Goal: Information Seeking & Learning: Learn about a topic

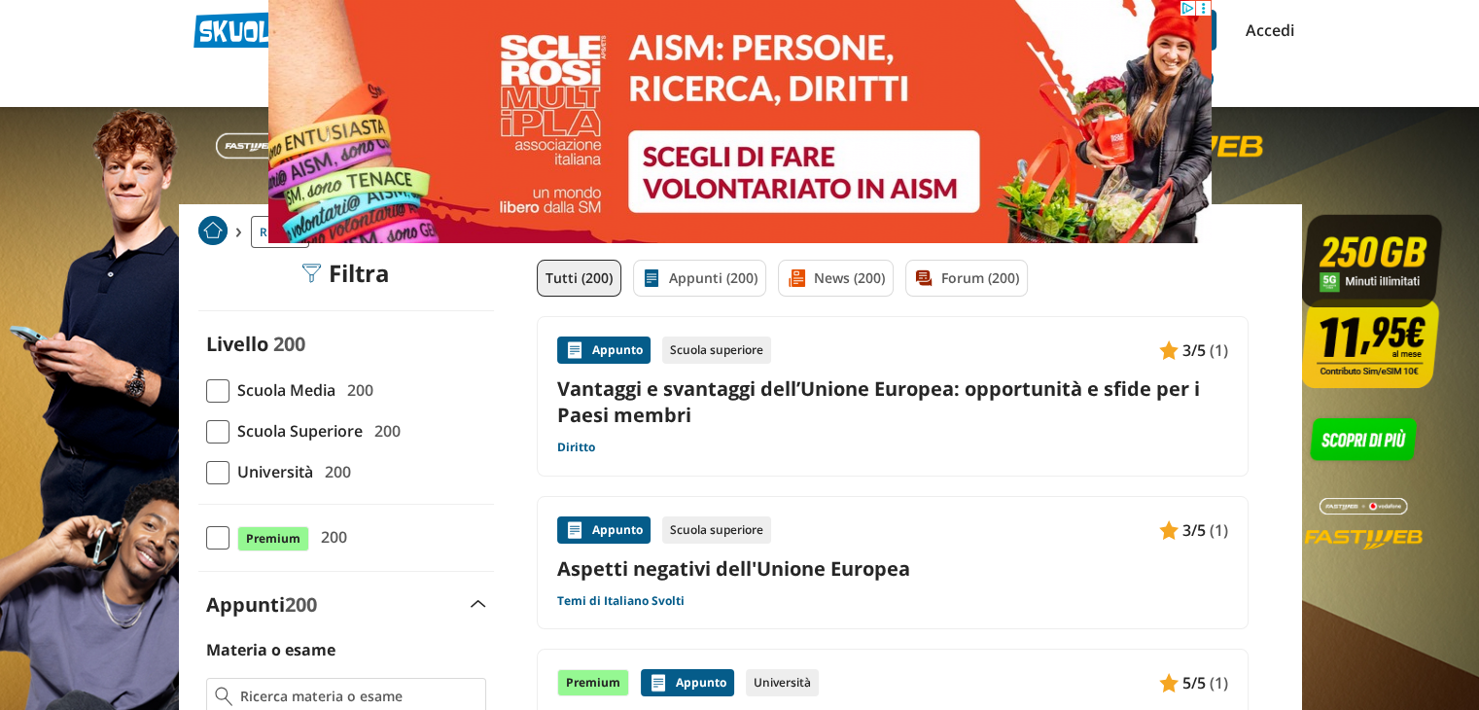
scroll to position [84, 0]
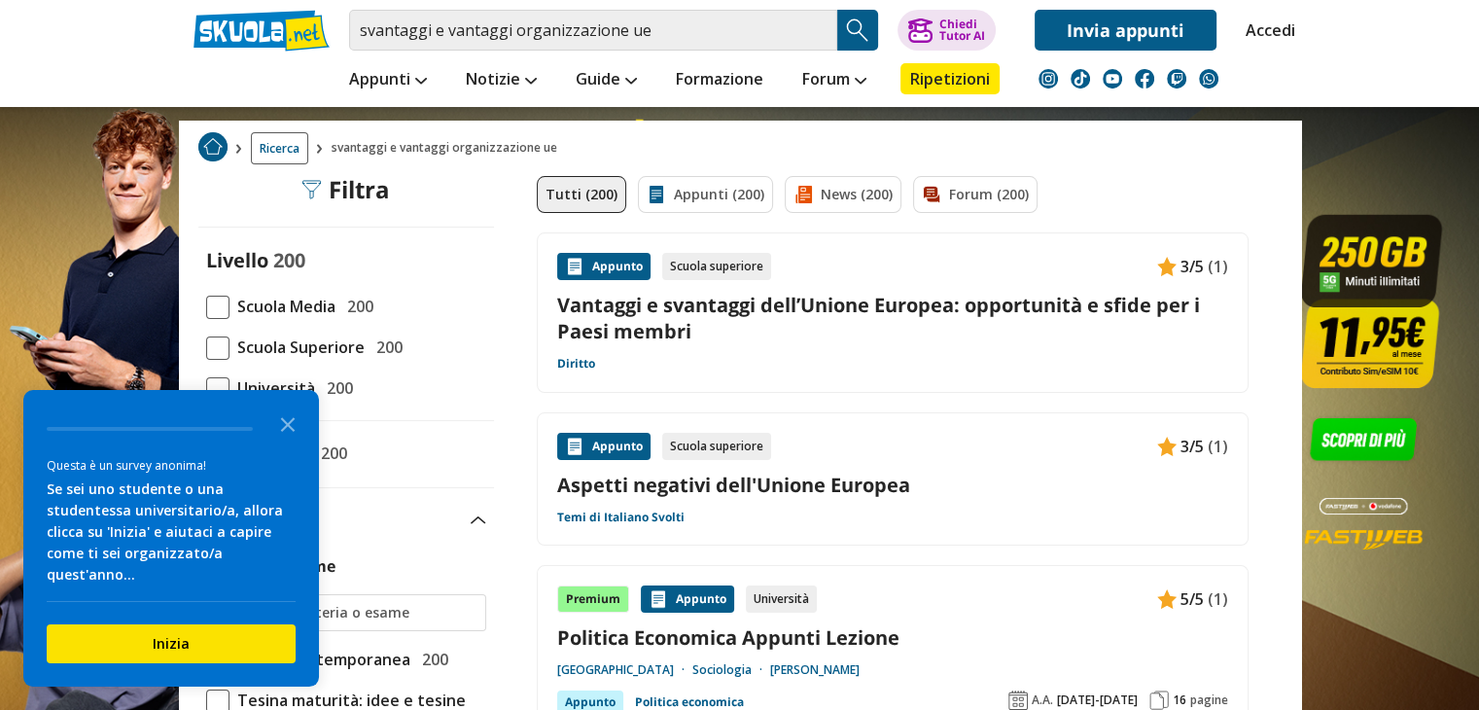
click at [235, 306] on span "Scuola Media" at bounding box center [283, 306] width 106 height 25
click at [206, 306] on input "Scuola Media 200" at bounding box center [206, 306] width 0 height 0
click at [235, 306] on span "Scuola Media" at bounding box center [283, 306] width 106 height 25
click at [206, 306] on input "Scuola Media 200" at bounding box center [206, 306] width 0 height 0
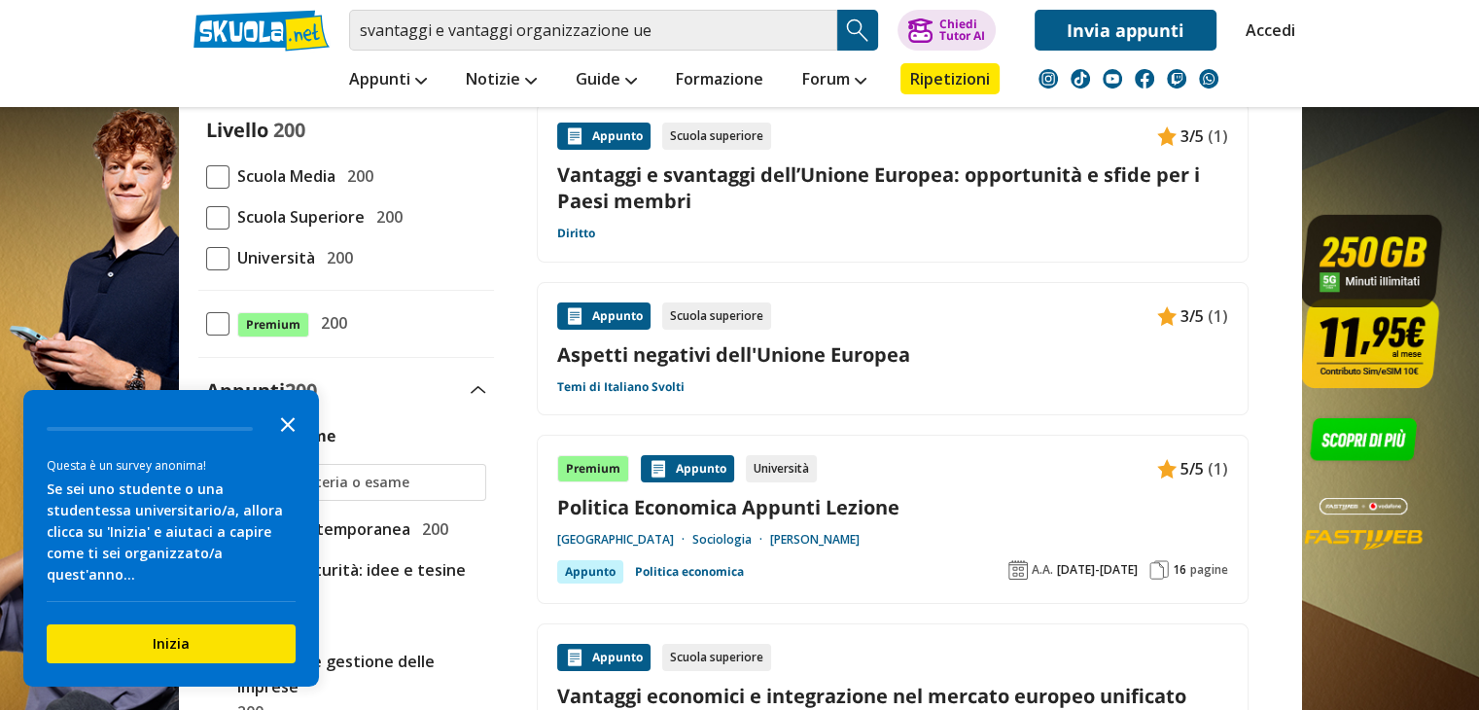
click at [288, 441] on icon "Close the survey" at bounding box center [287, 423] width 39 height 39
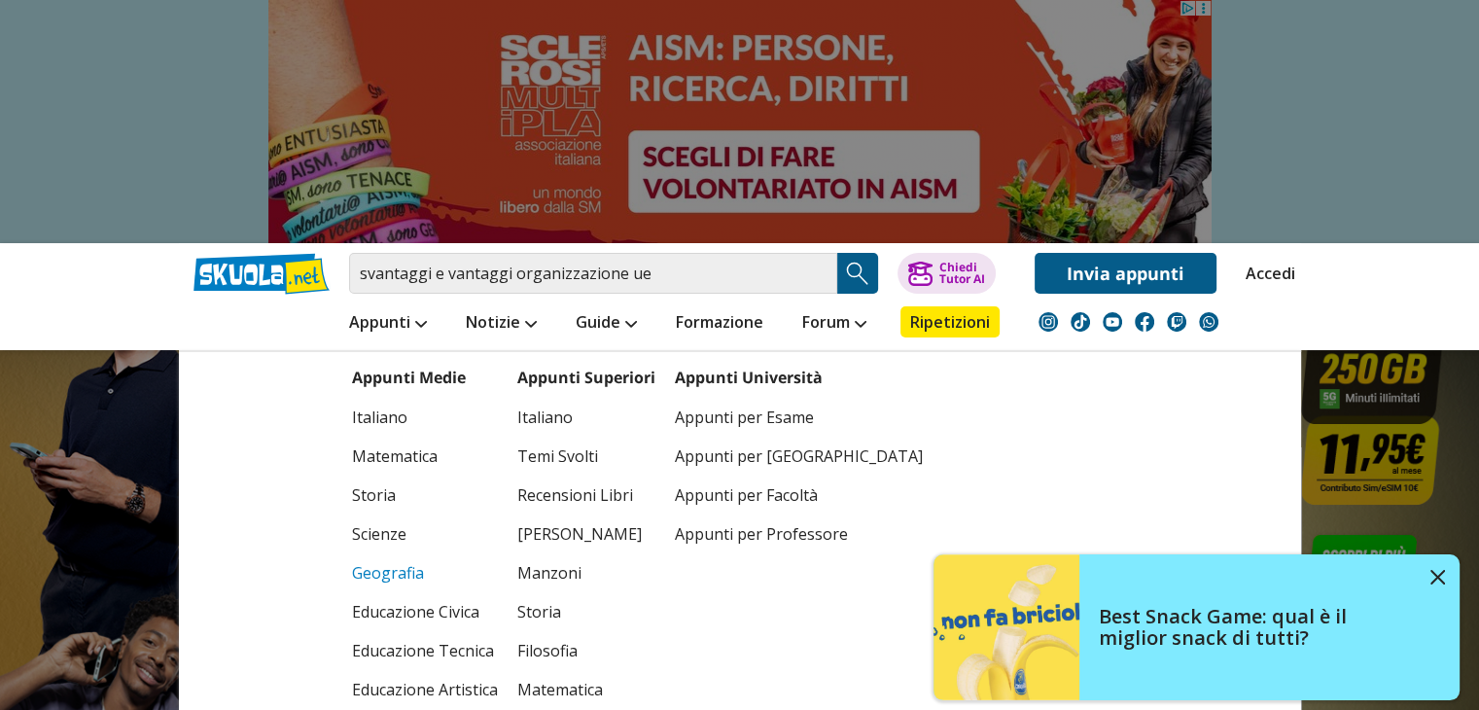
click at [392, 572] on link "Geografia" at bounding box center [425, 572] width 146 height 39
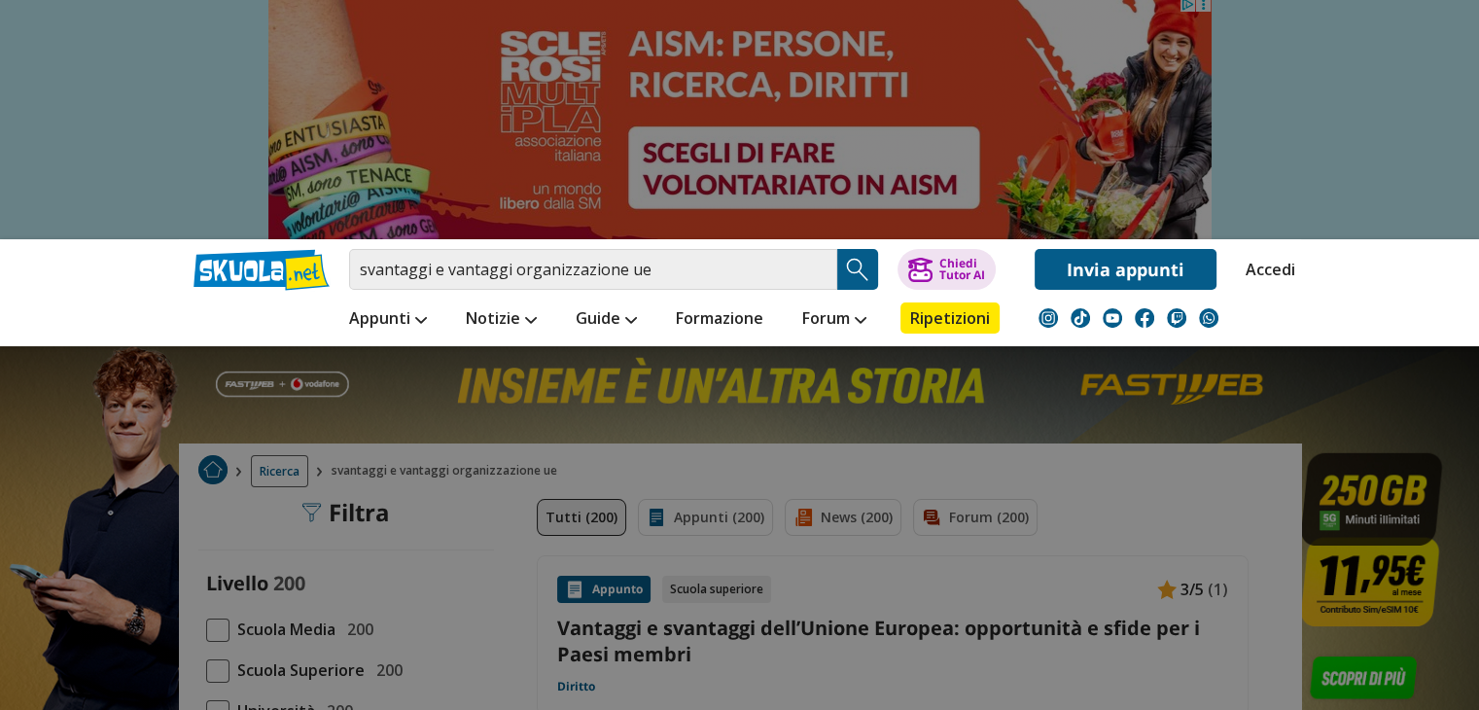
scroll to position [3, 0]
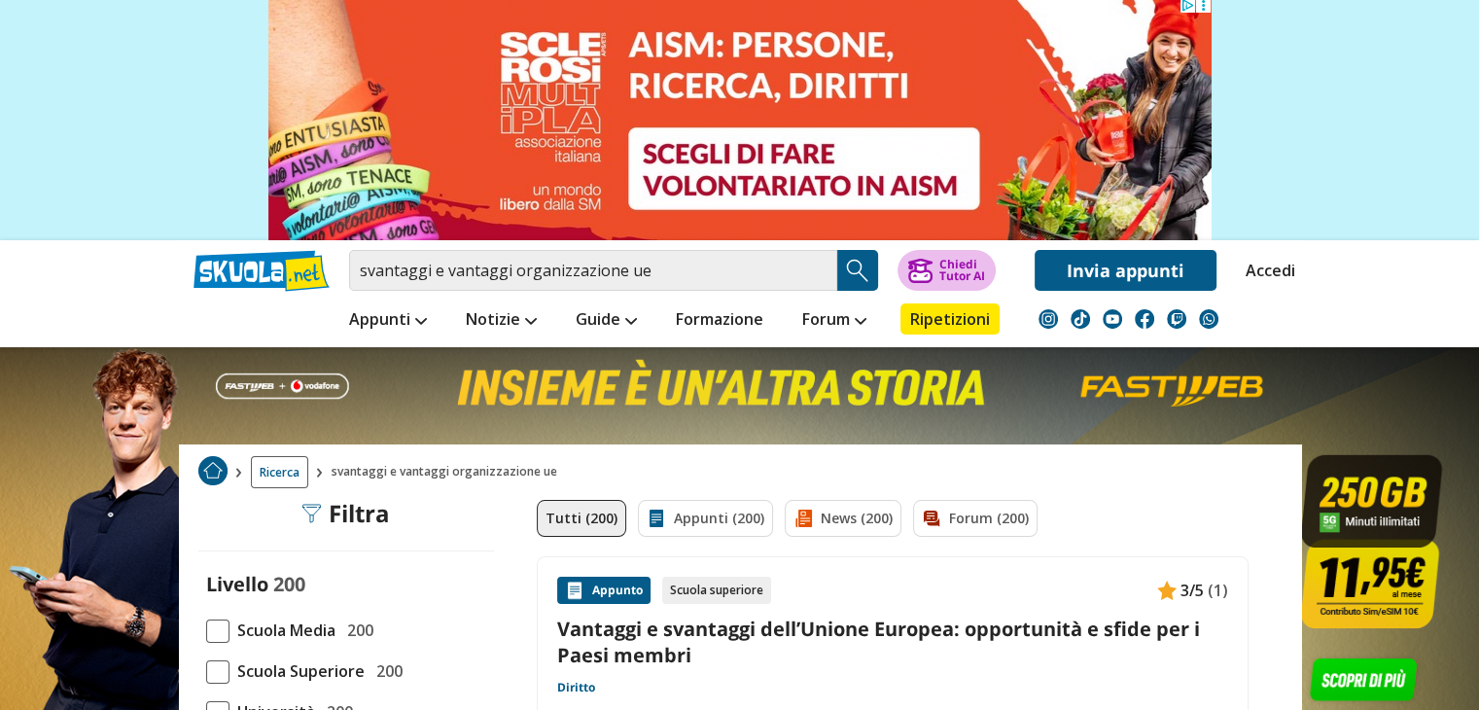
click at [938, 273] on button "Chiedi Tutor AI" at bounding box center [947, 270] width 98 height 41
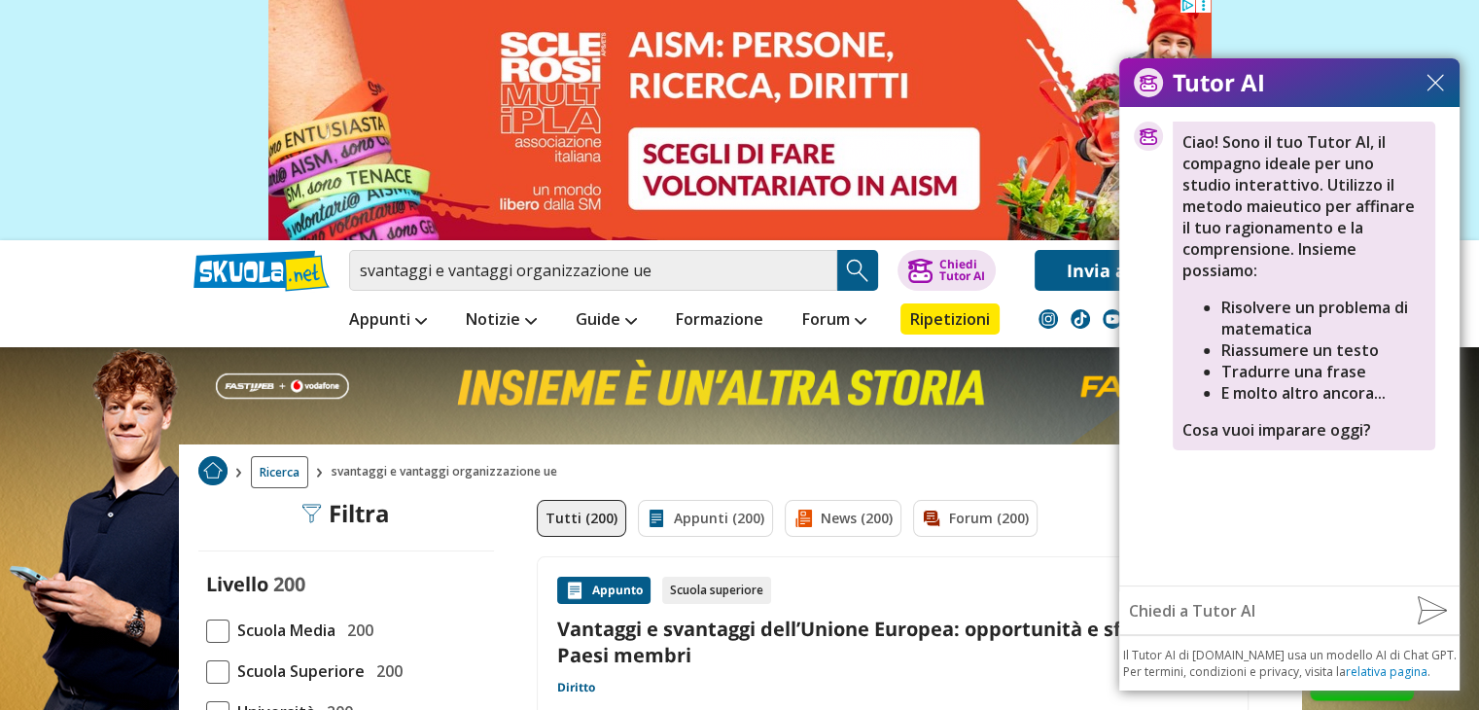
click at [1294, 612] on input "text" at bounding box center [1260, 610] width 283 height 39
type input "per verifica di geografia sull' UE"
click at [1434, 602] on img at bounding box center [1432, 610] width 30 height 29
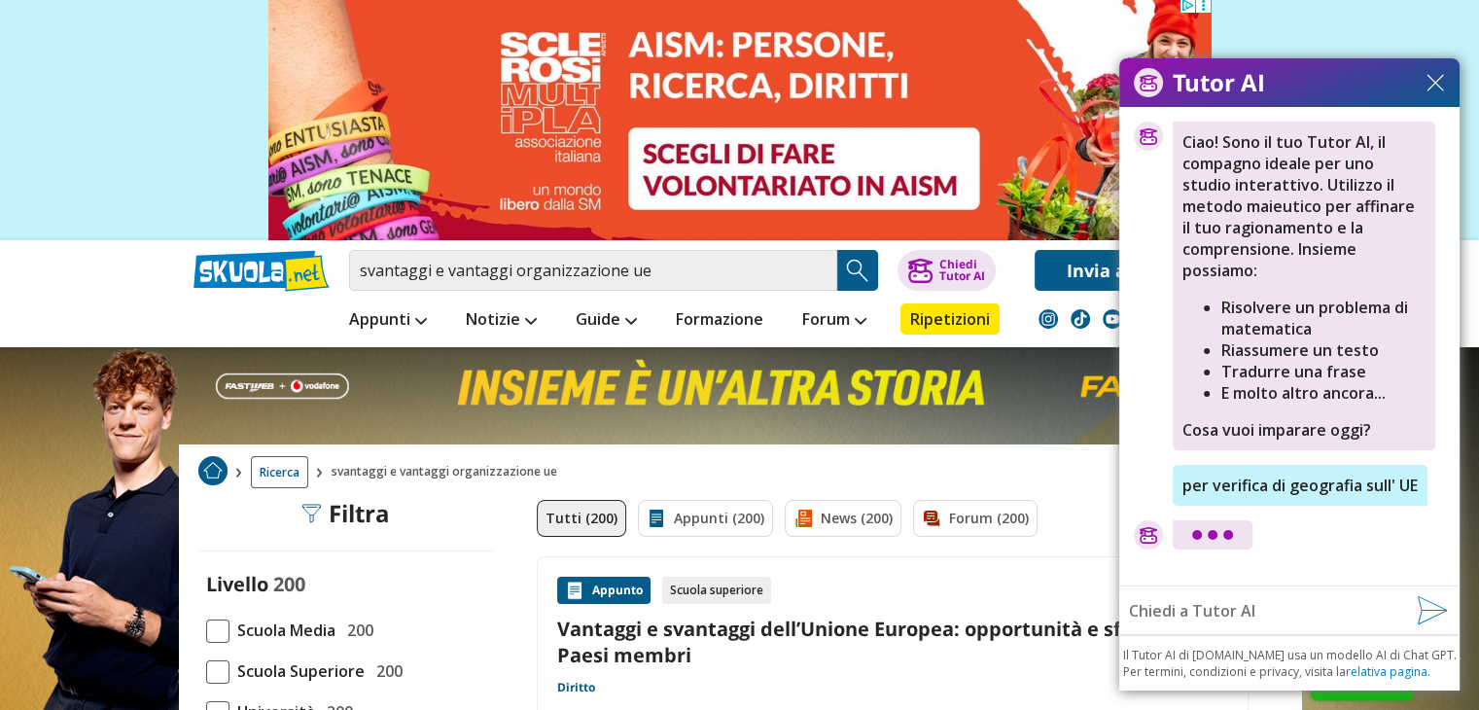
click at [1235, 622] on input "text" at bounding box center [1260, 610] width 283 height 39
type input "VORREI VEDERE DELLE SIMULAZIONI DI VERIFICHE DI GEOGRAFIA PER SECONDA MEDIA"
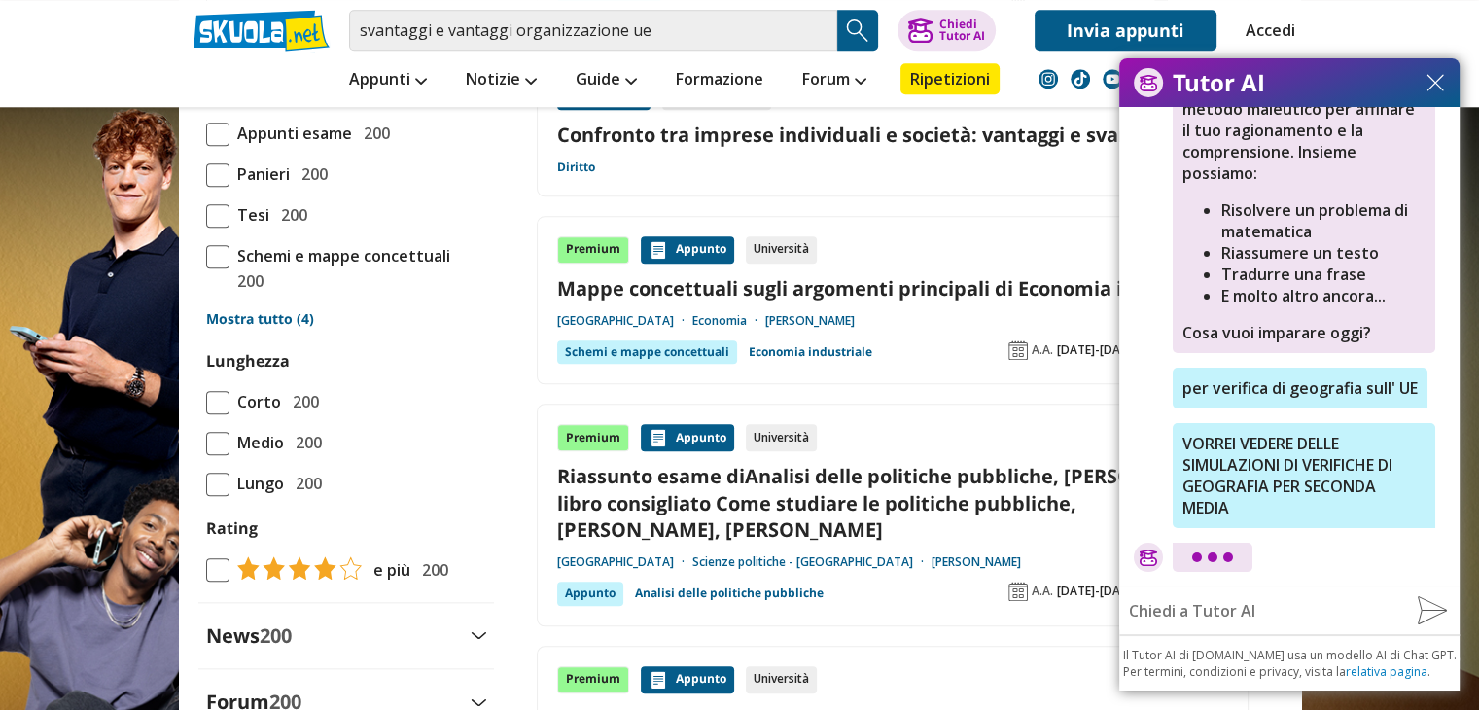
scroll to position [2039, 0]
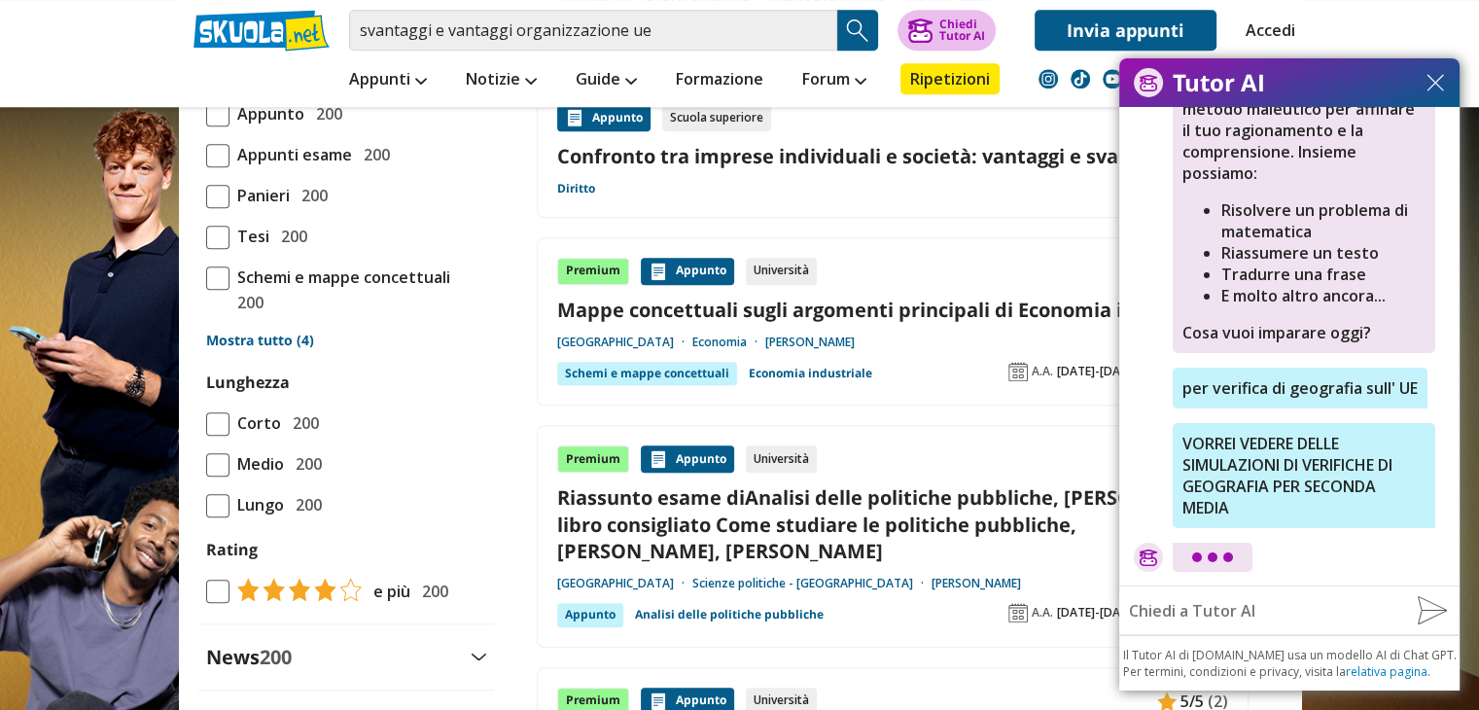
click at [969, 27] on div "Chiedi Tutor AI" at bounding box center [962, 29] width 46 height 23
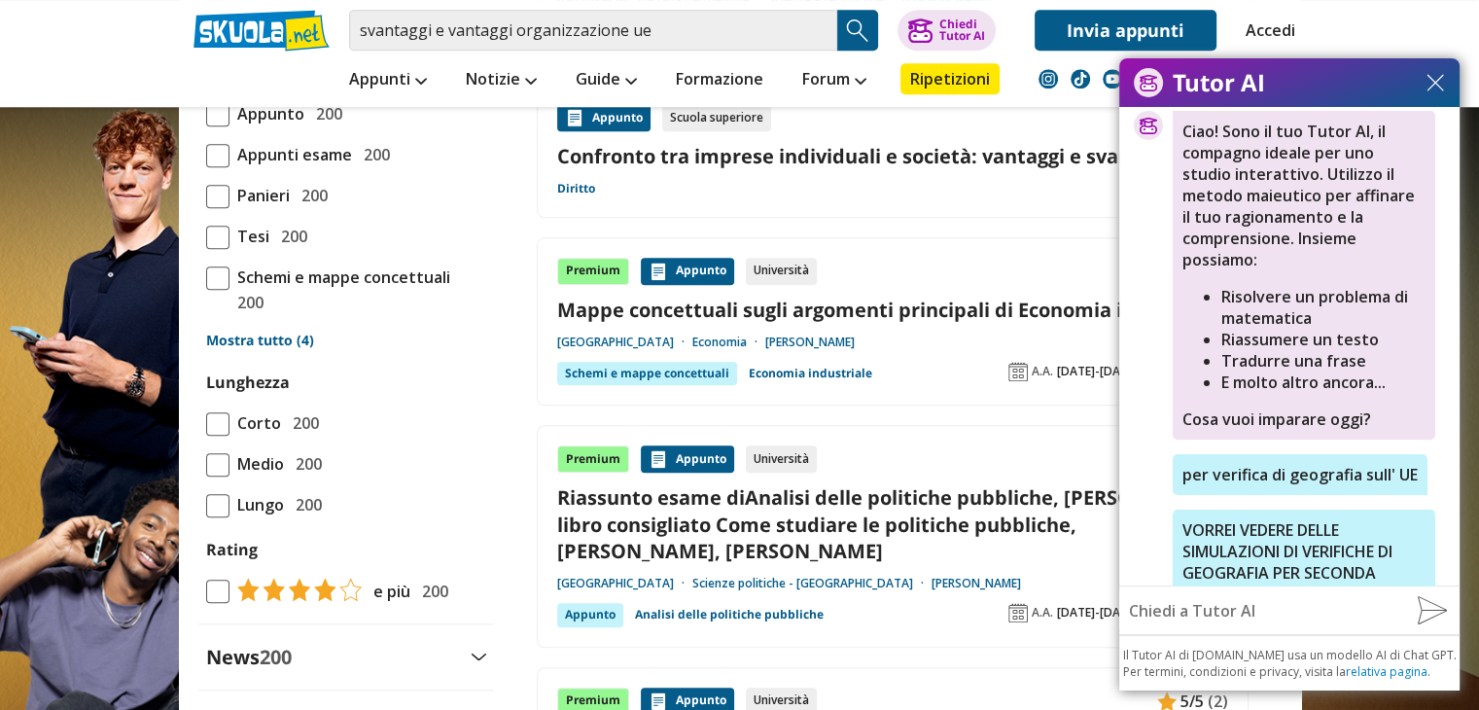
scroll to position [16, 0]
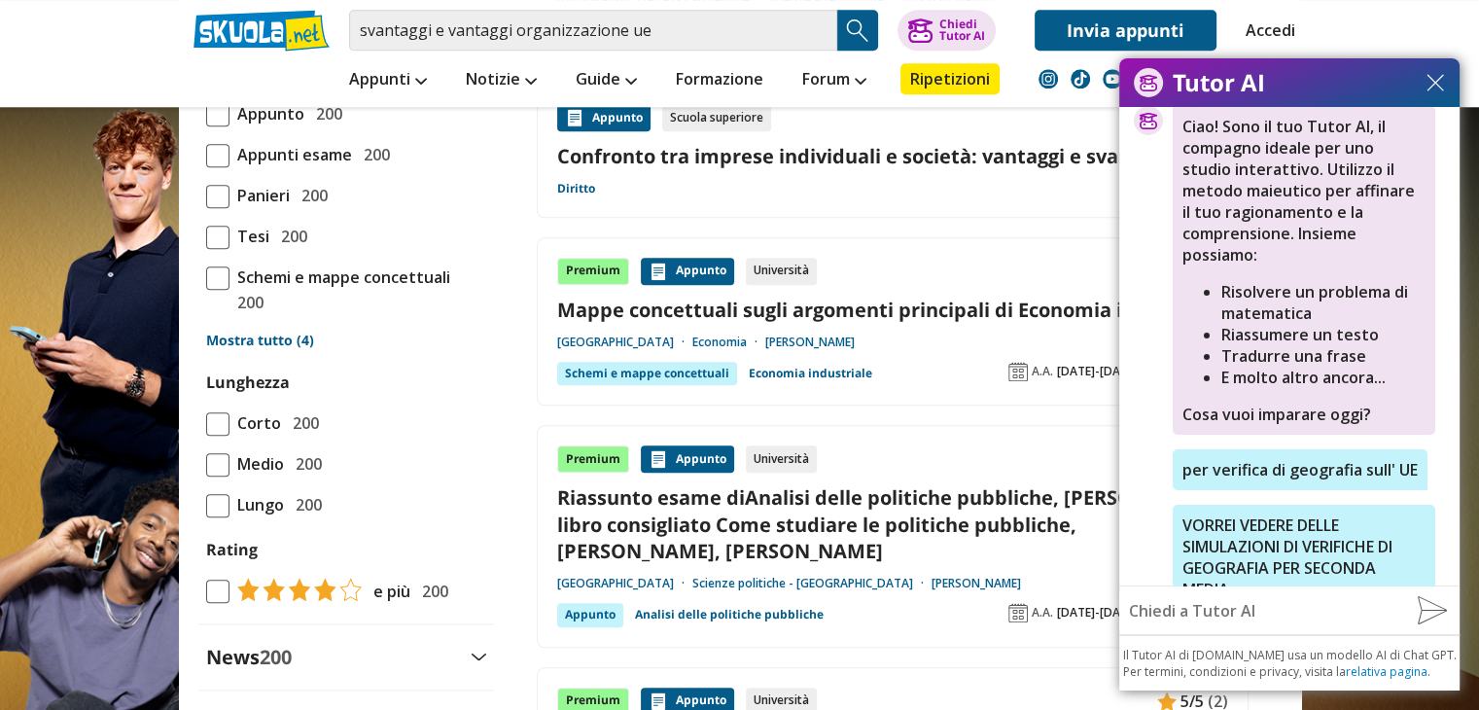
click at [1439, 86] on img at bounding box center [1436, 83] width 18 height 18
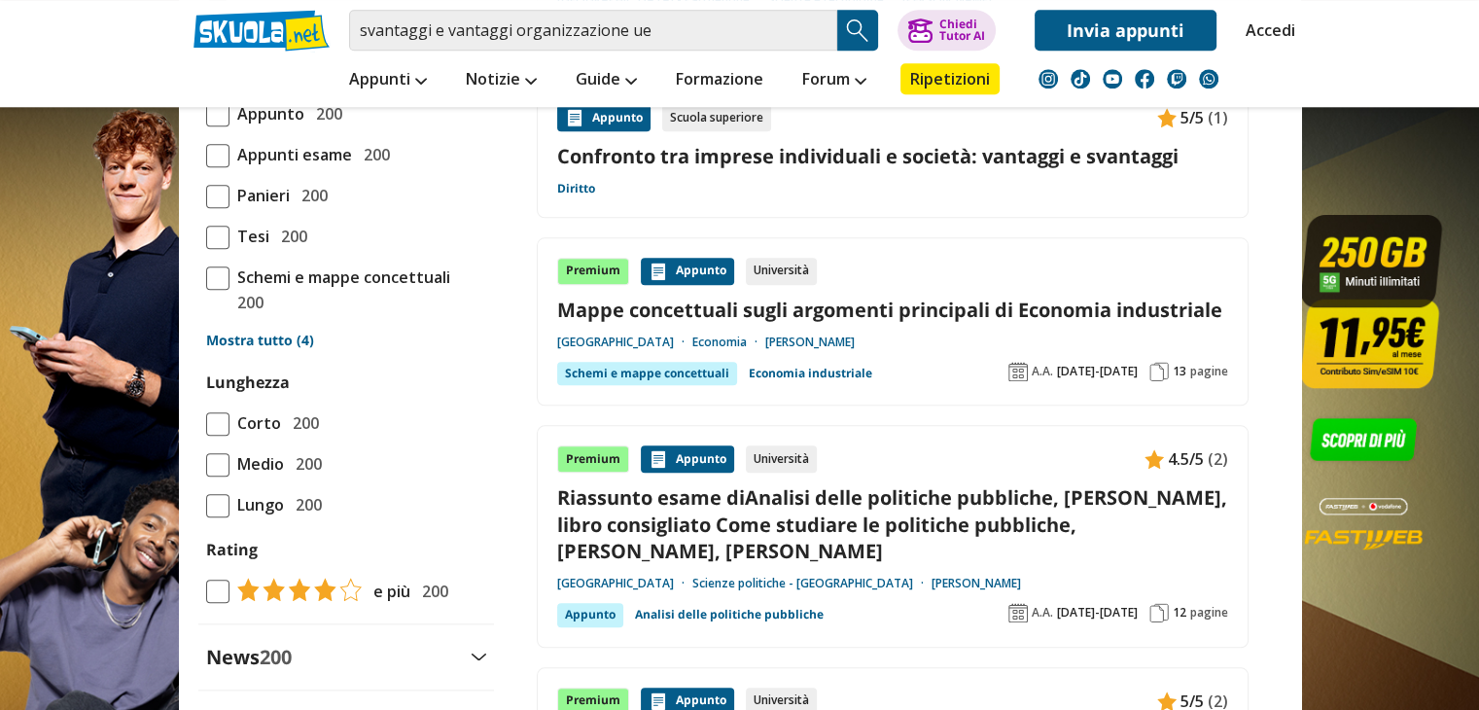
click at [1270, 20] on link "Accedi" at bounding box center [1266, 30] width 41 height 41
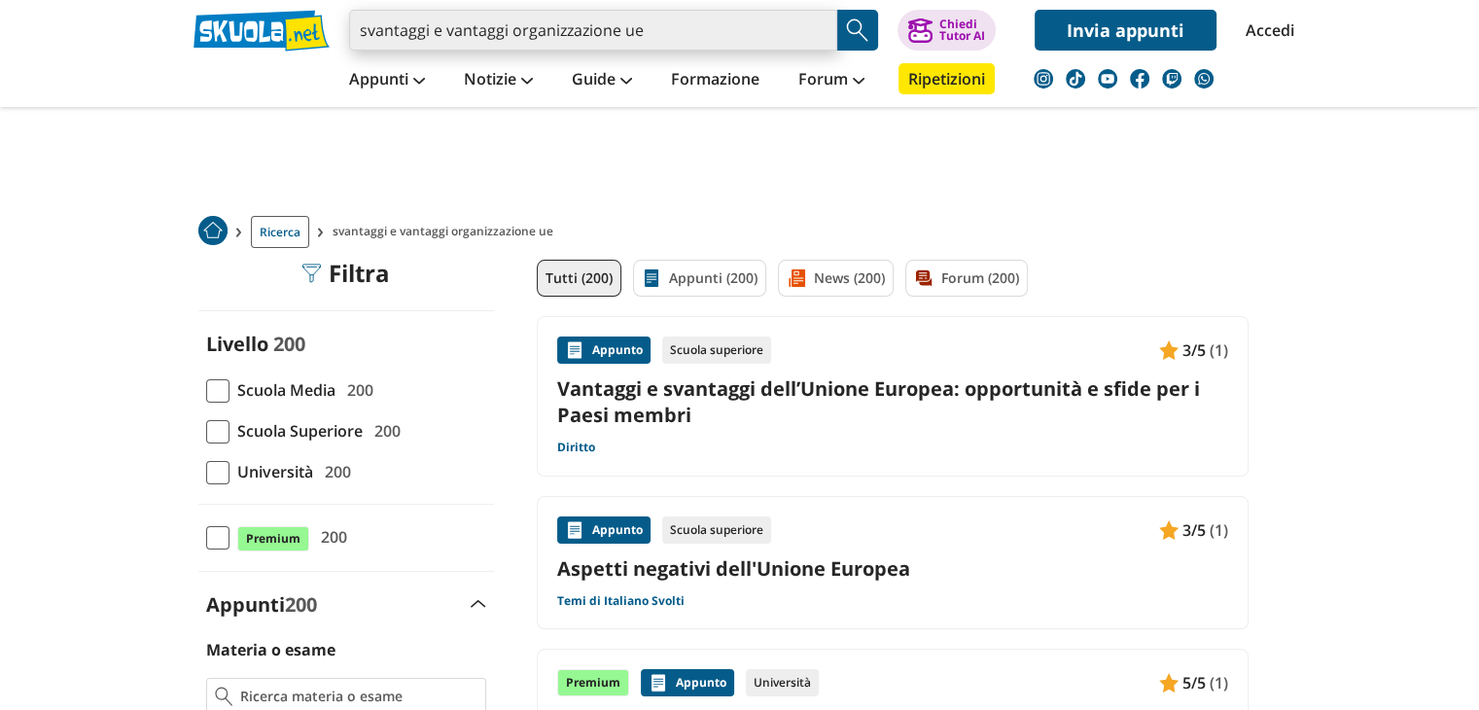
click at [642, 24] on input "svantaggi e vantaggi organizzazione ue" at bounding box center [593, 30] width 488 height 41
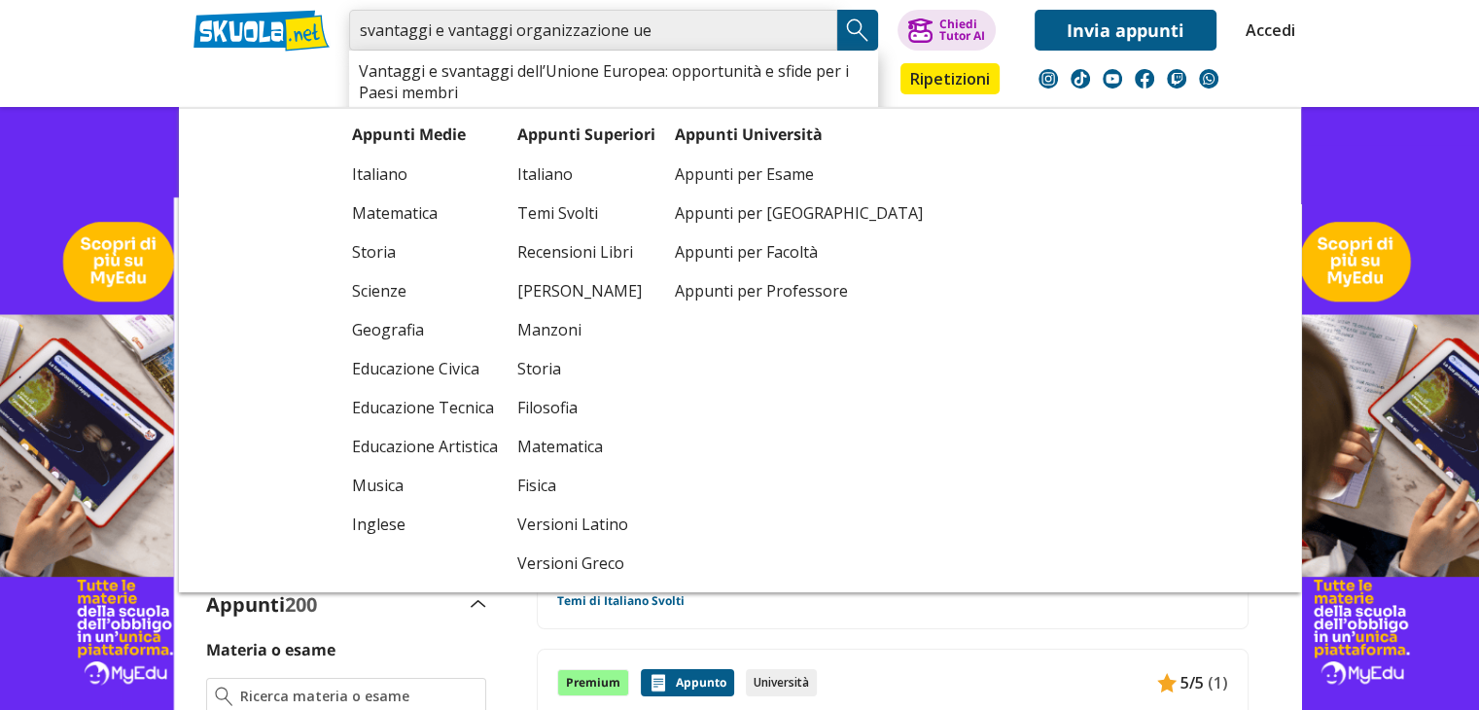
drag, startPoint x: 684, startPoint y: 40, endPoint x: 331, endPoint y: 67, distance: 354.1
click at [331, 67] on div "svantaggi e vantaggi organizzazione ue Vantaggi e svantaggi dell’Unione Europea…" at bounding box center [740, 53] width 1122 height 107
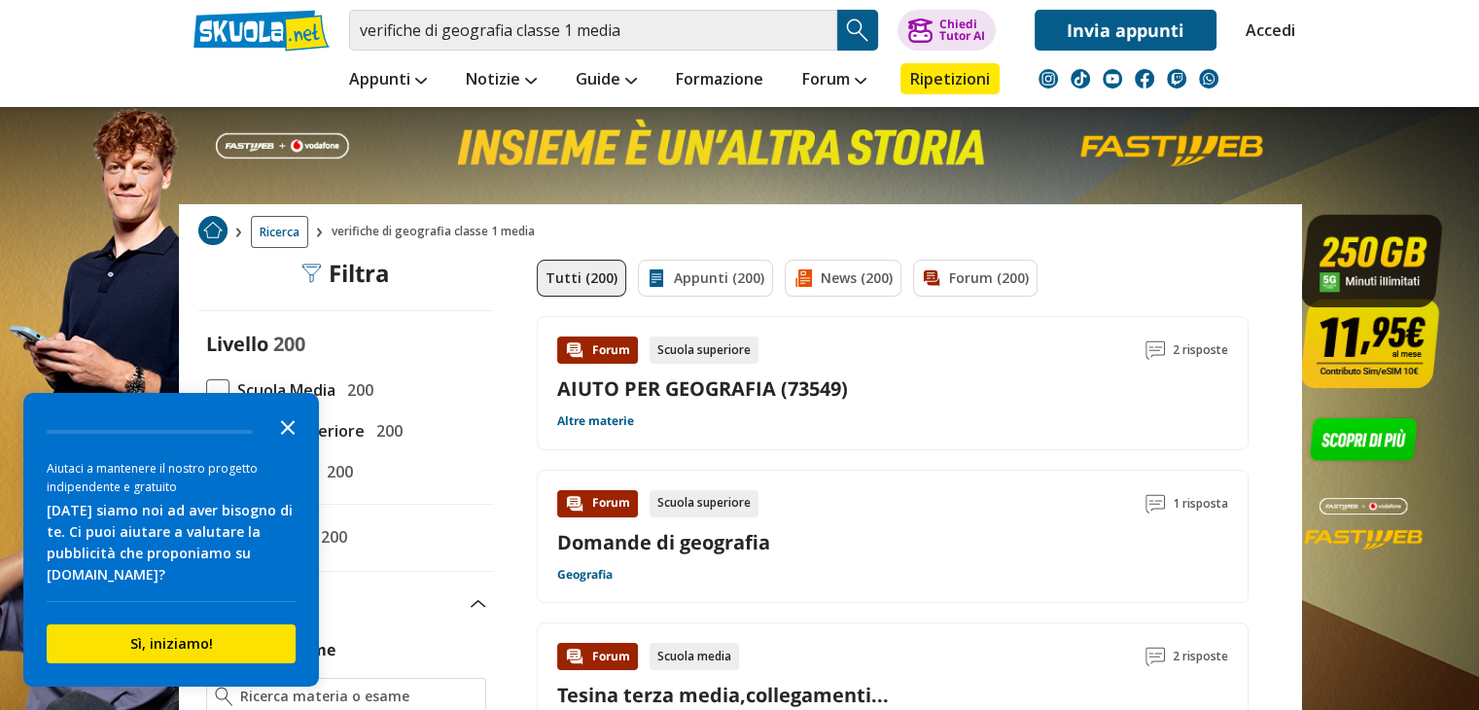
click at [293, 421] on polygon "Close the survey" at bounding box center [288, 427] width 15 height 15
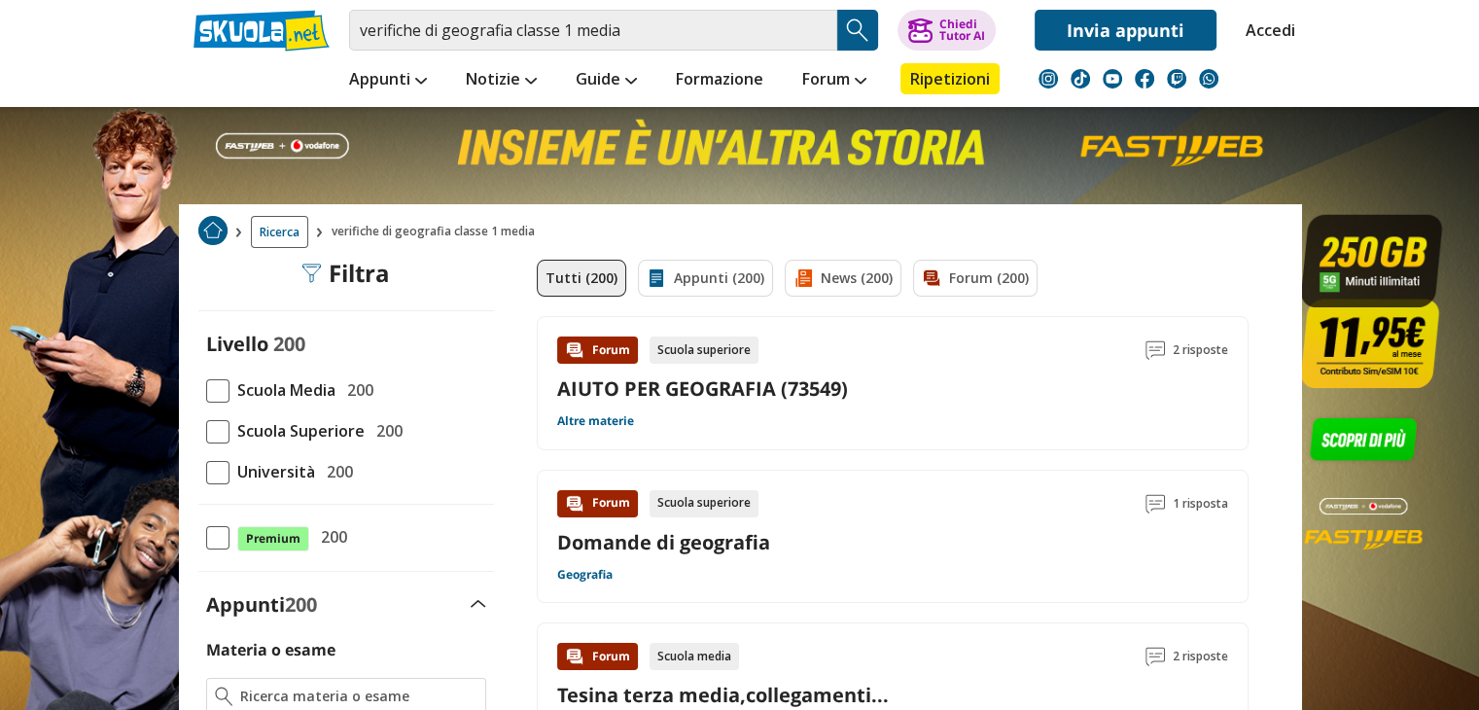
click at [393, 391] on label "Scuola Media 200" at bounding box center [346, 389] width 280 height 25
click at [206, 390] on input "Scuola Media 200" at bounding box center [206, 390] width 0 height 0
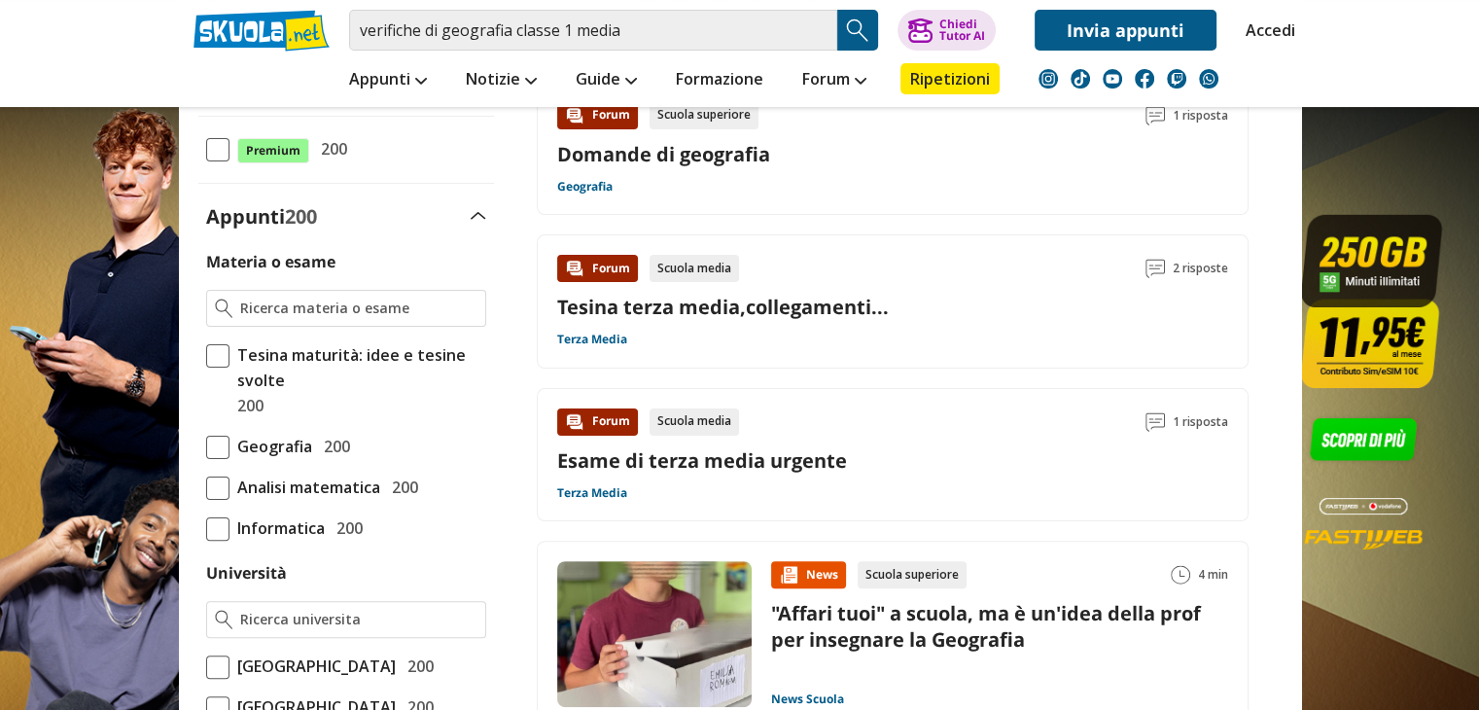
scroll to position [392, 0]
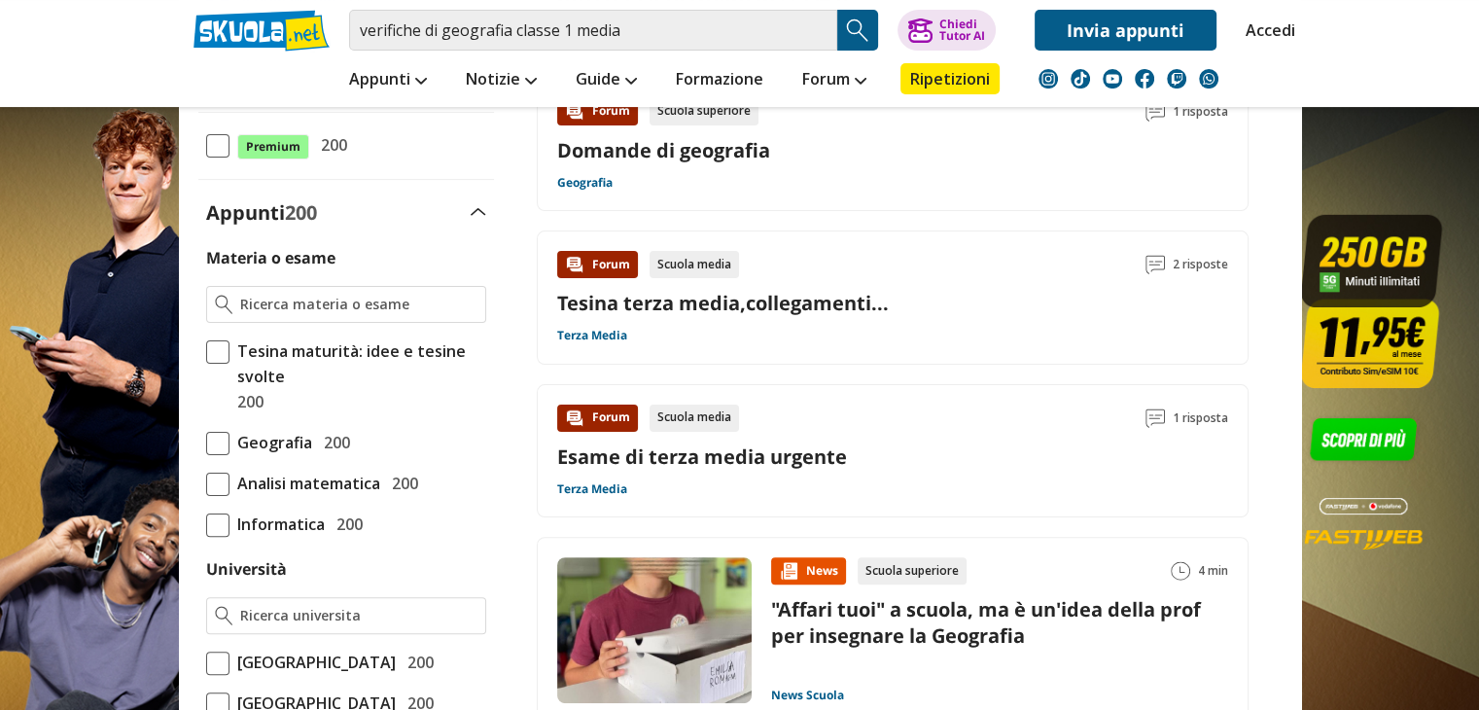
click at [240, 443] on span "Geografia" at bounding box center [271, 442] width 83 height 25
click at [206, 443] on input "Geografia 200" at bounding box center [206, 443] width 0 height 0
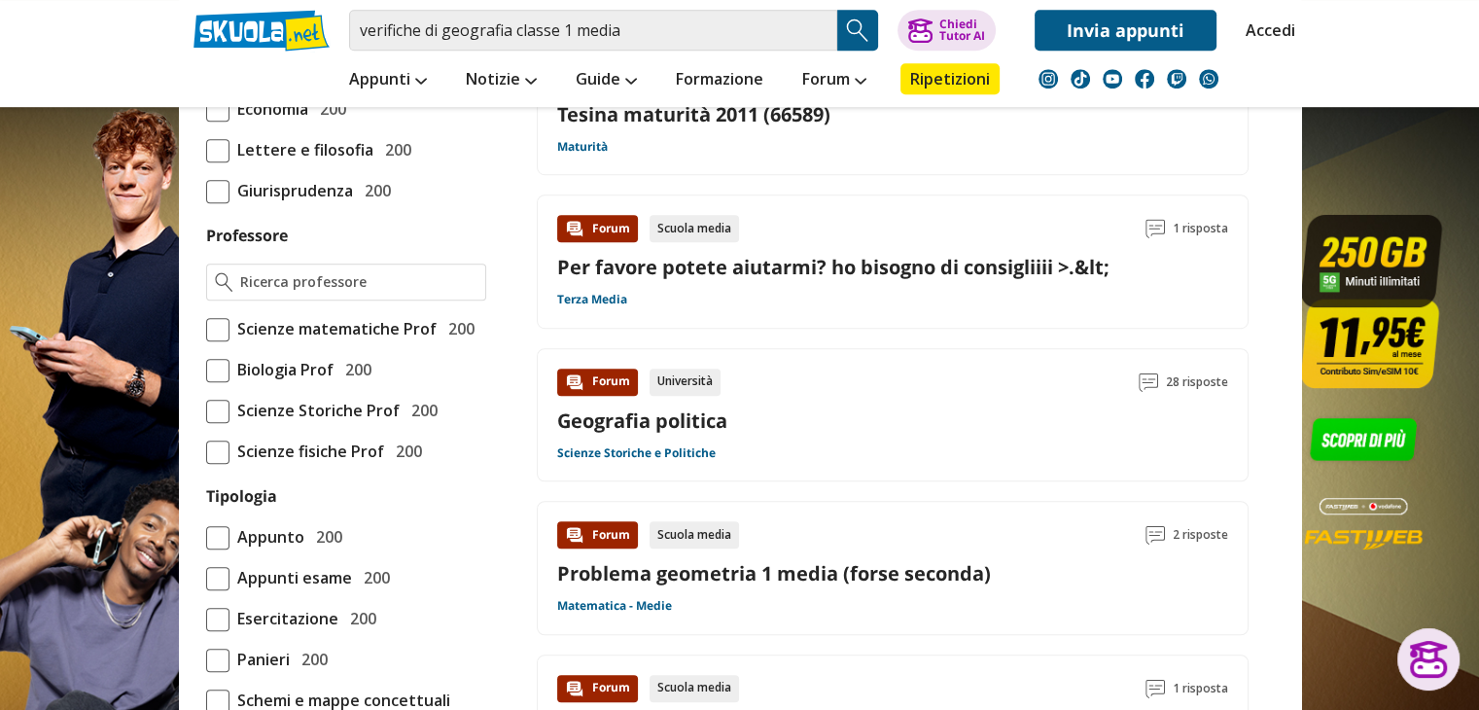
scroll to position [1249, 0]
